Goal: Check status: Check status

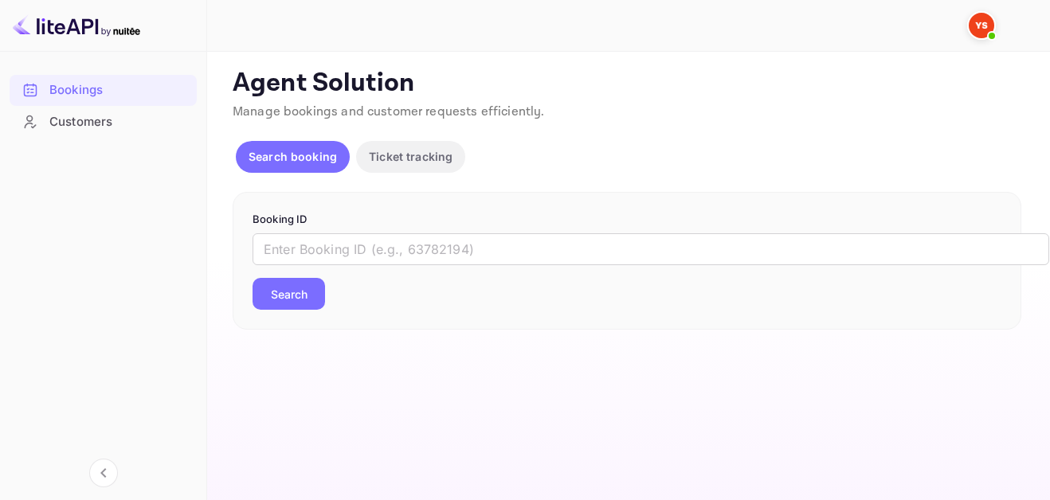
click at [476, 248] on input "text" at bounding box center [650, 249] width 796 height 32
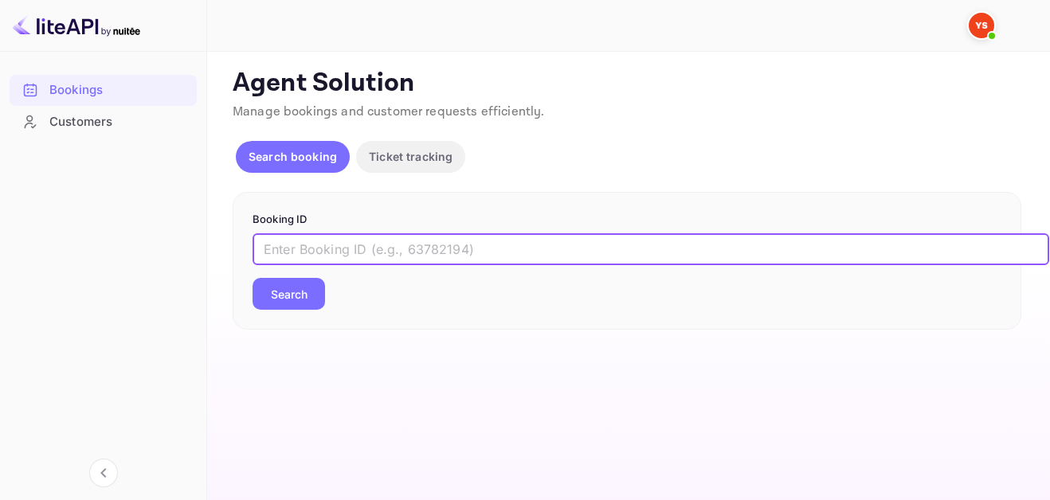
paste input "9206085"
type input "9206085"
click at [287, 289] on button "Search" at bounding box center [288, 294] width 72 height 32
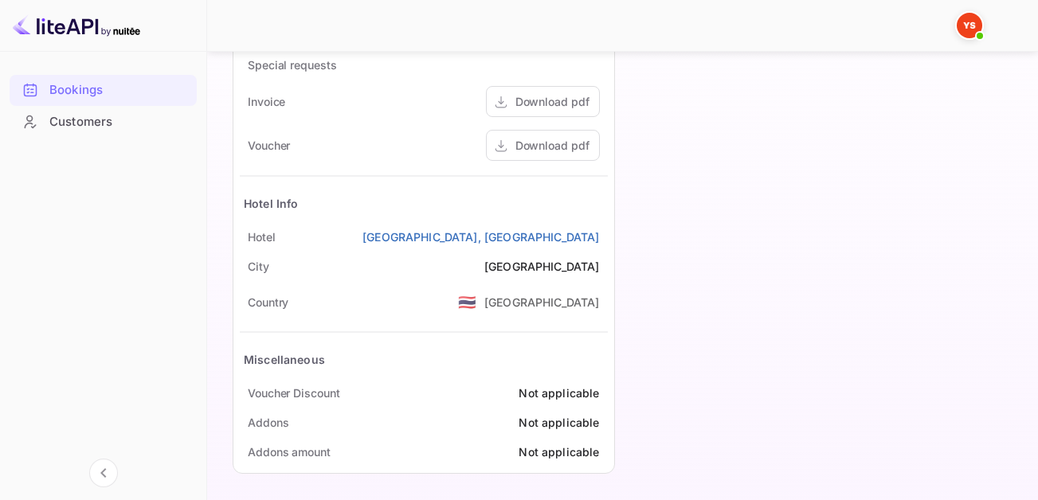
scroll to position [816, 0]
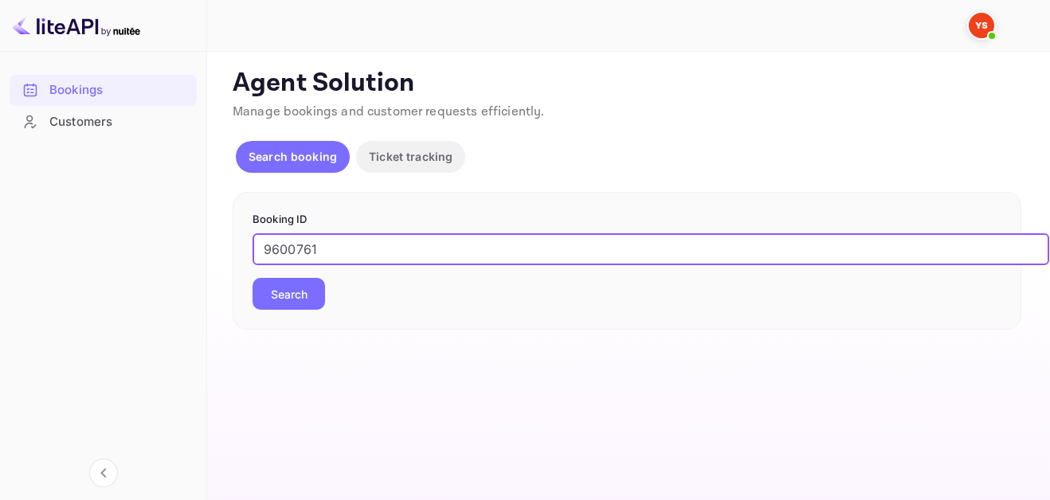
type input "9600761"
click at [312, 277] on div "9600761 ​ Search" at bounding box center [626, 271] width 749 height 76
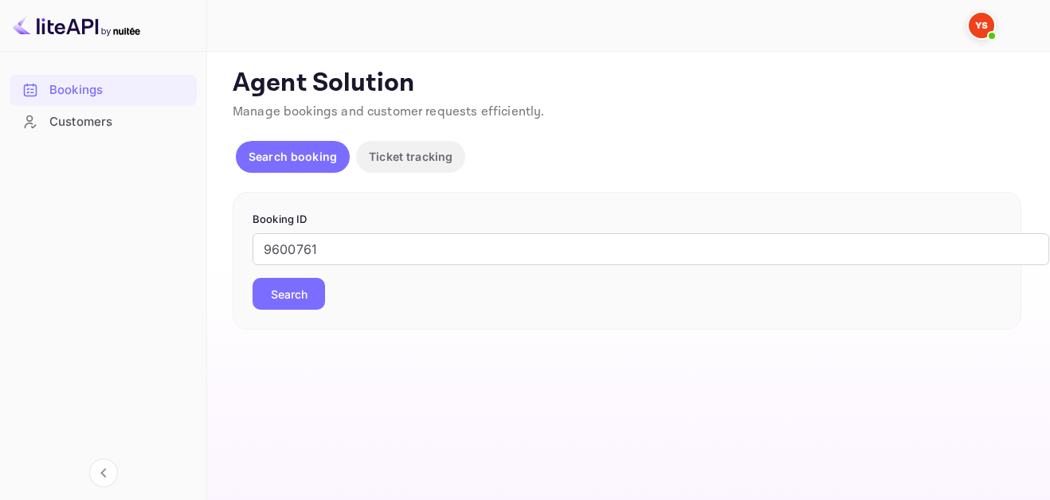
click at [306, 299] on button "Search" at bounding box center [288, 294] width 72 height 32
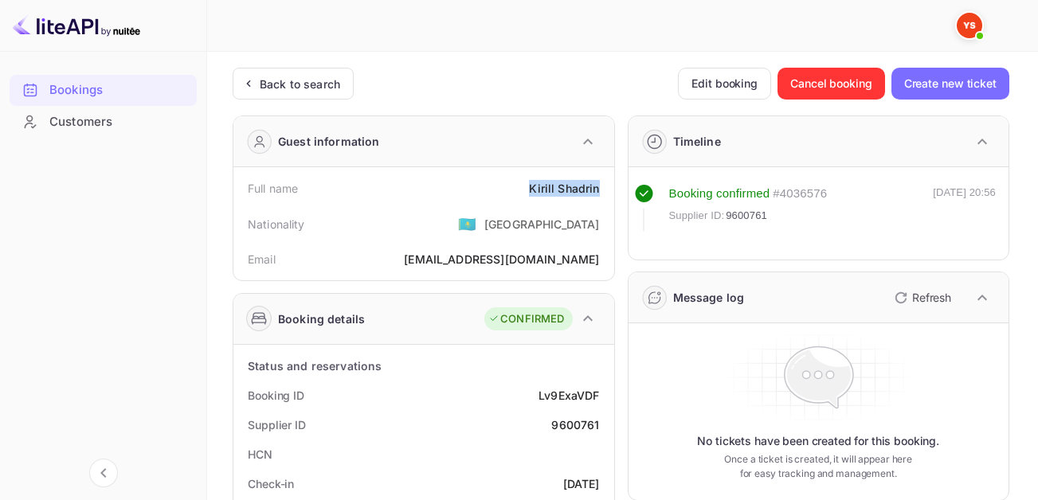
drag, startPoint x: 525, startPoint y: 192, endPoint x: 602, endPoint y: 192, distance: 77.3
click at [602, 192] on div "Full name Kirill Shadrin" at bounding box center [424, 188] width 368 height 29
copy div "Kirill Shadrin"
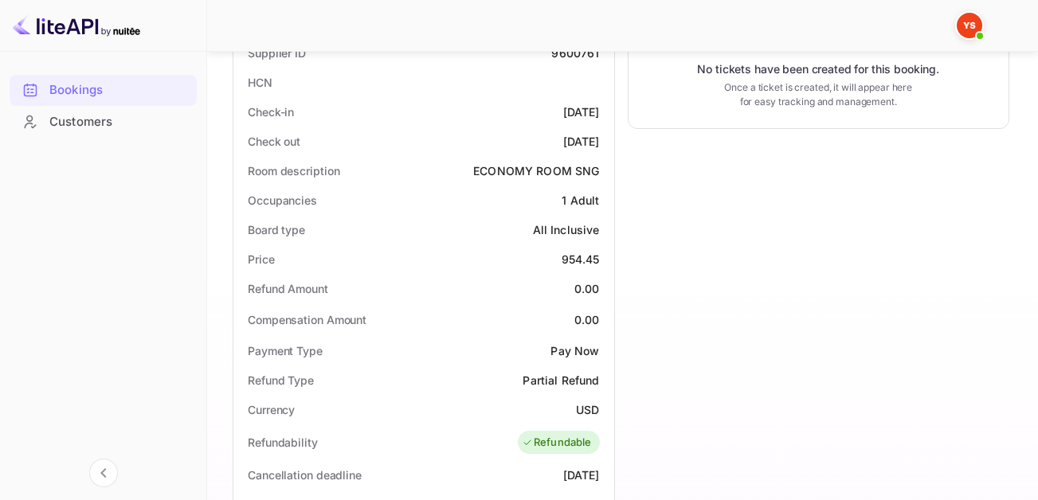
scroll to position [398, 0]
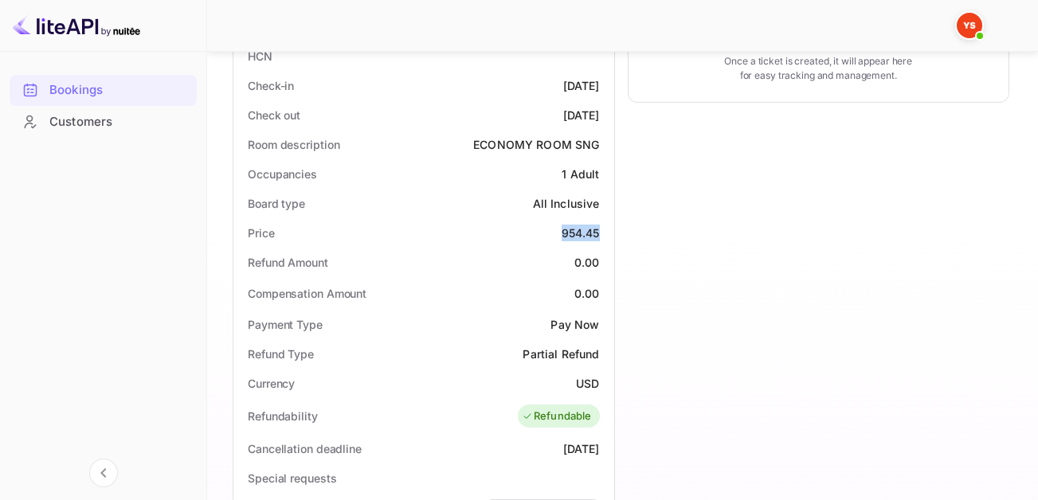
drag, startPoint x: 566, startPoint y: 235, endPoint x: 605, endPoint y: 229, distance: 39.4
click at [605, 229] on div "Price 954.45" at bounding box center [424, 232] width 368 height 29
copy div "954.45"
